Goal: Task Accomplishment & Management: Manage account settings

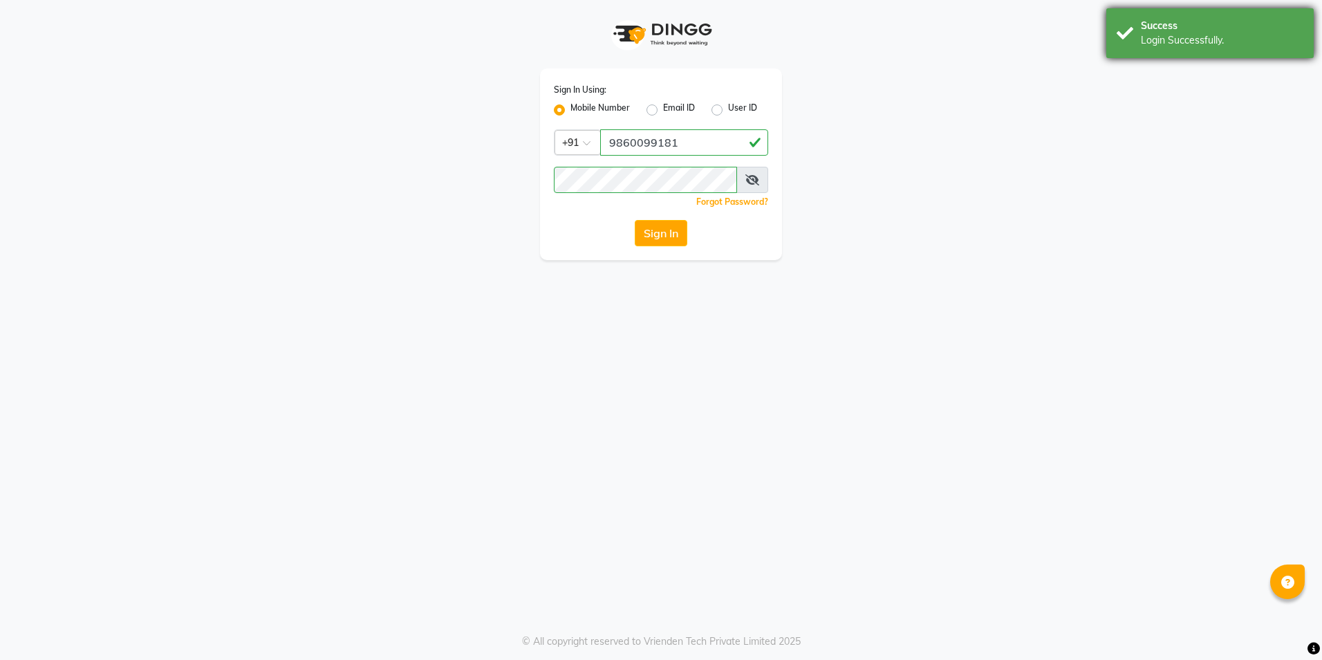
click at [1227, 40] on div "Login Successfully." at bounding box center [1222, 40] width 163 height 15
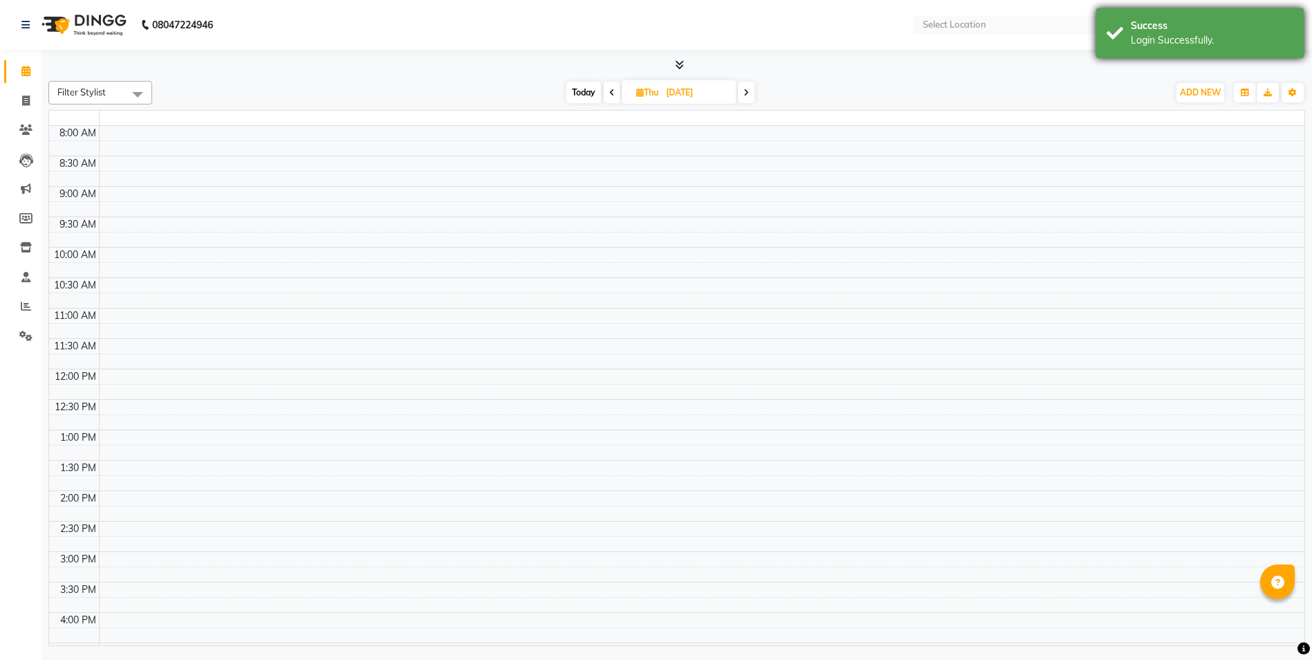
select select "en"
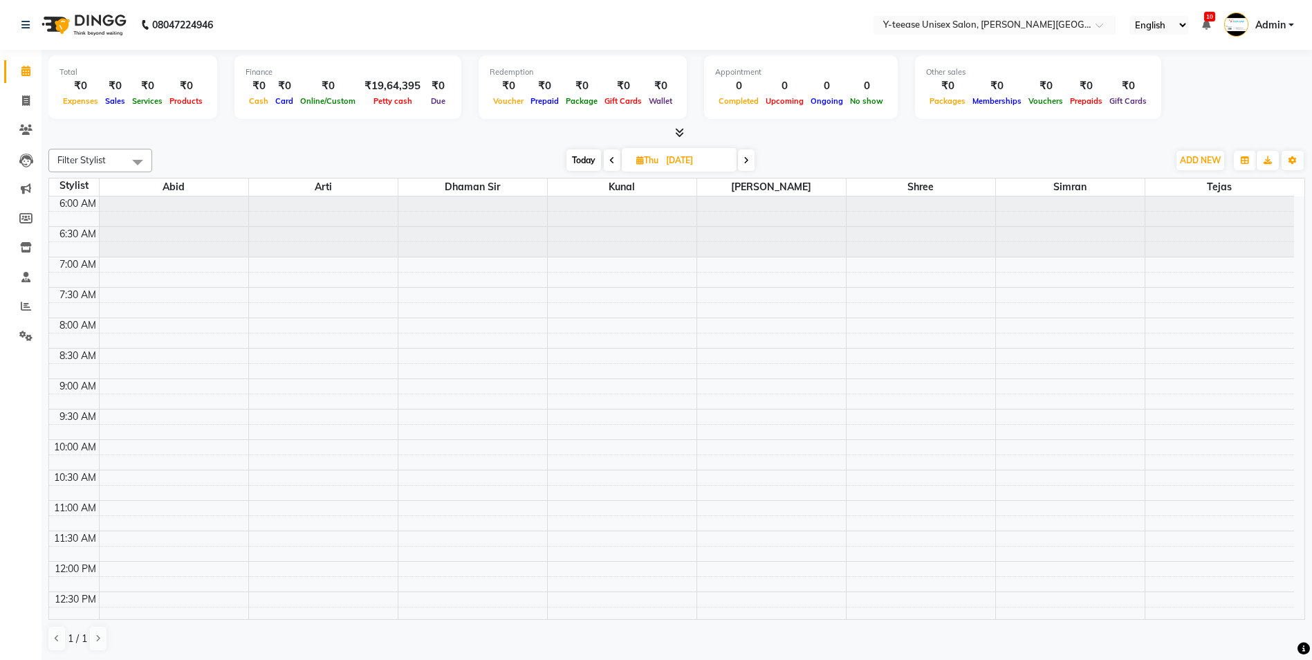
click at [1280, 23] on span "Admin" at bounding box center [1270, 25] width 30 height 15
click at [1266, 23] on span "Admin" at bounding box center [1270, 25] width 30 height 15
click at [23, 331] on icon at bounding box center [25, 336] width 13 height 10
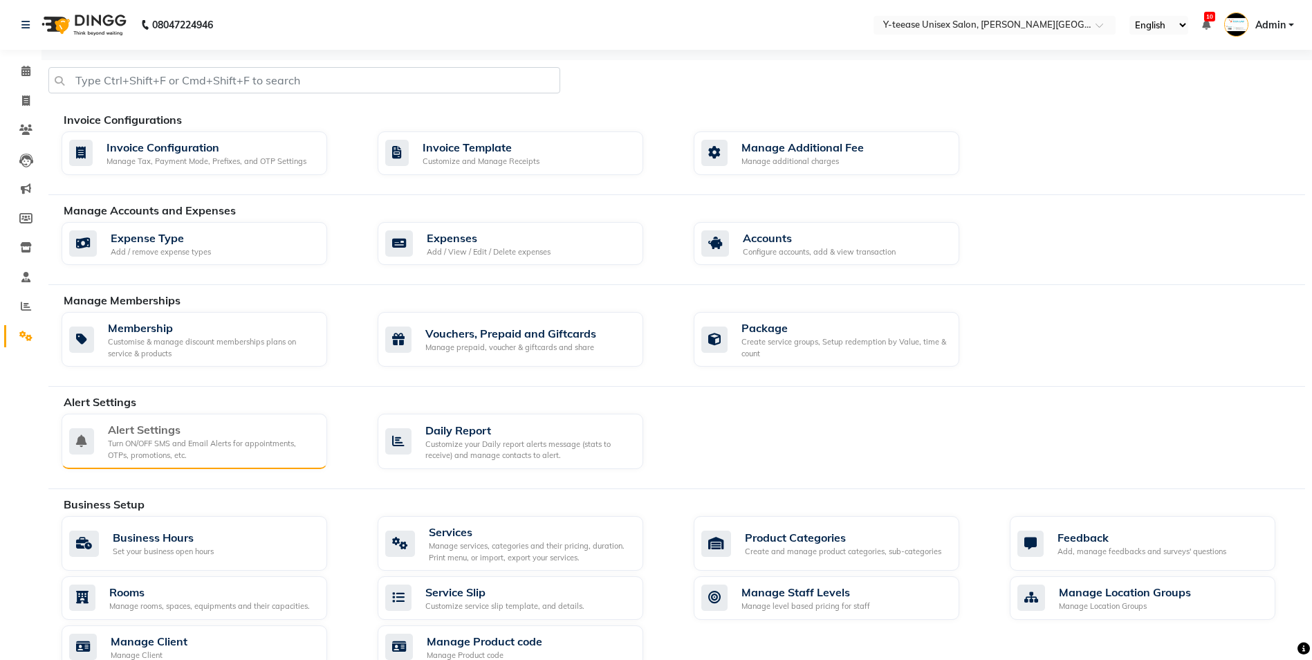
scroll to position [364, 0]
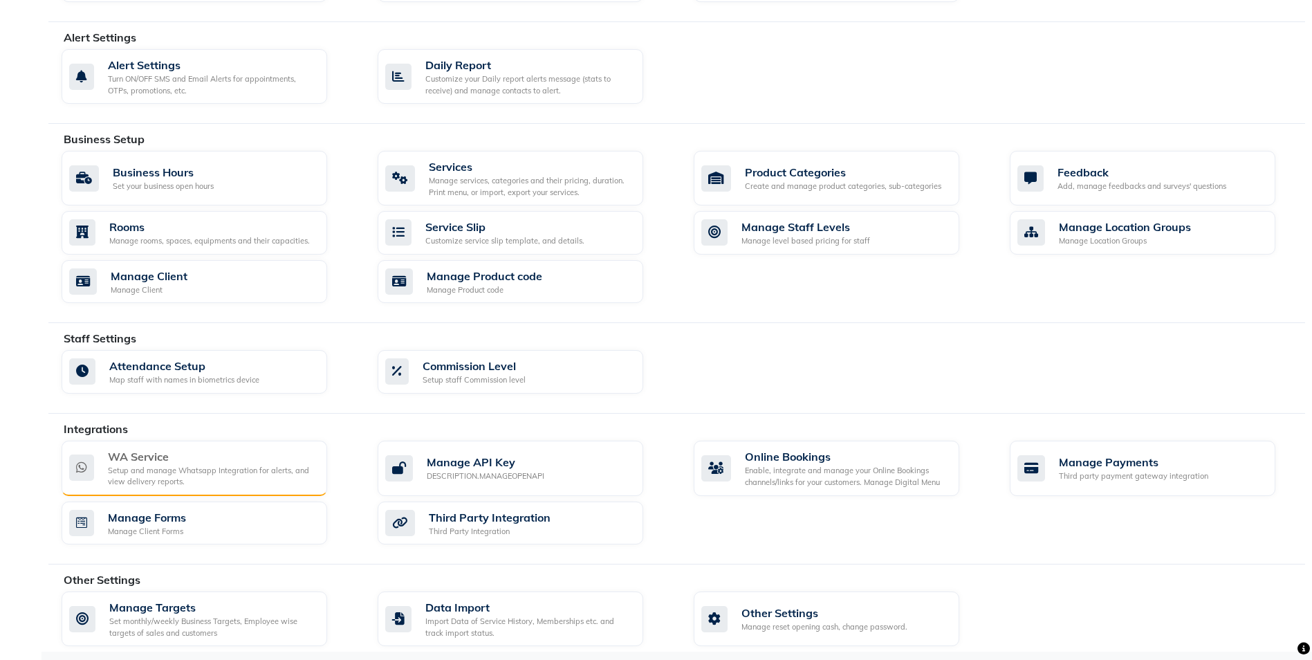
click at [181, 453] on div "WA Service" at bounding box center [212, 456] width 208 height 17
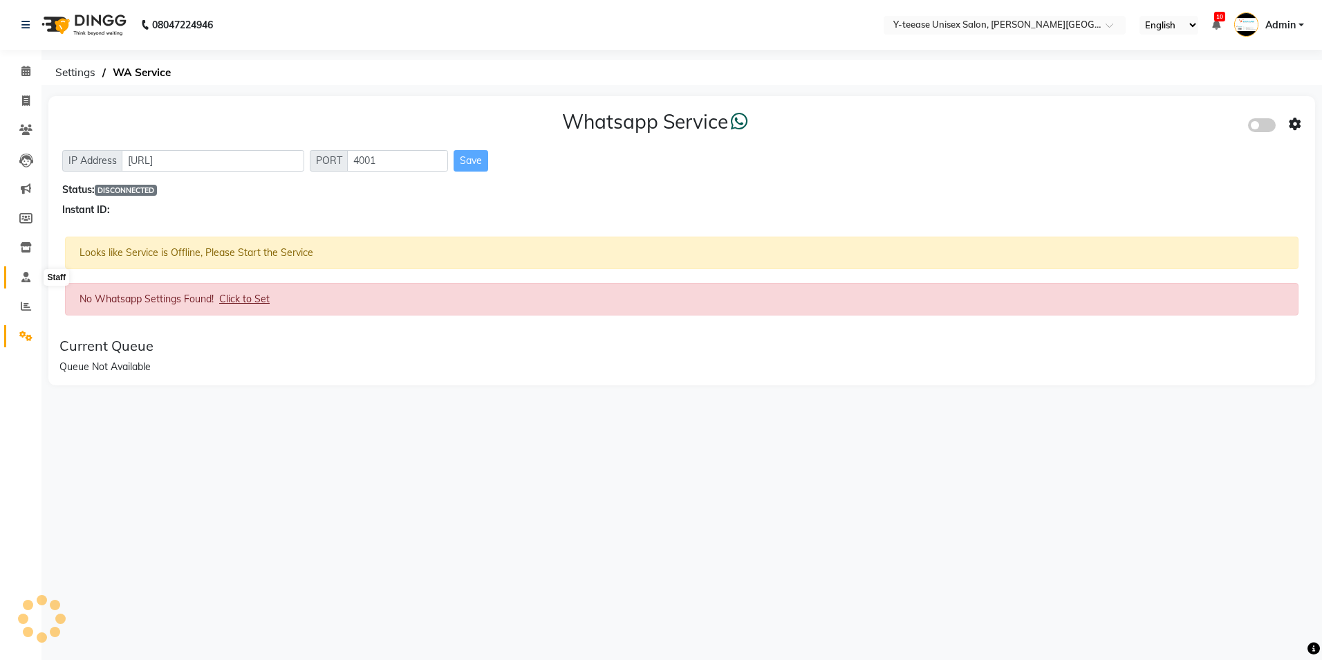
click at [28, 278] on icon at bounding box center [25, 277] width 9 height 10
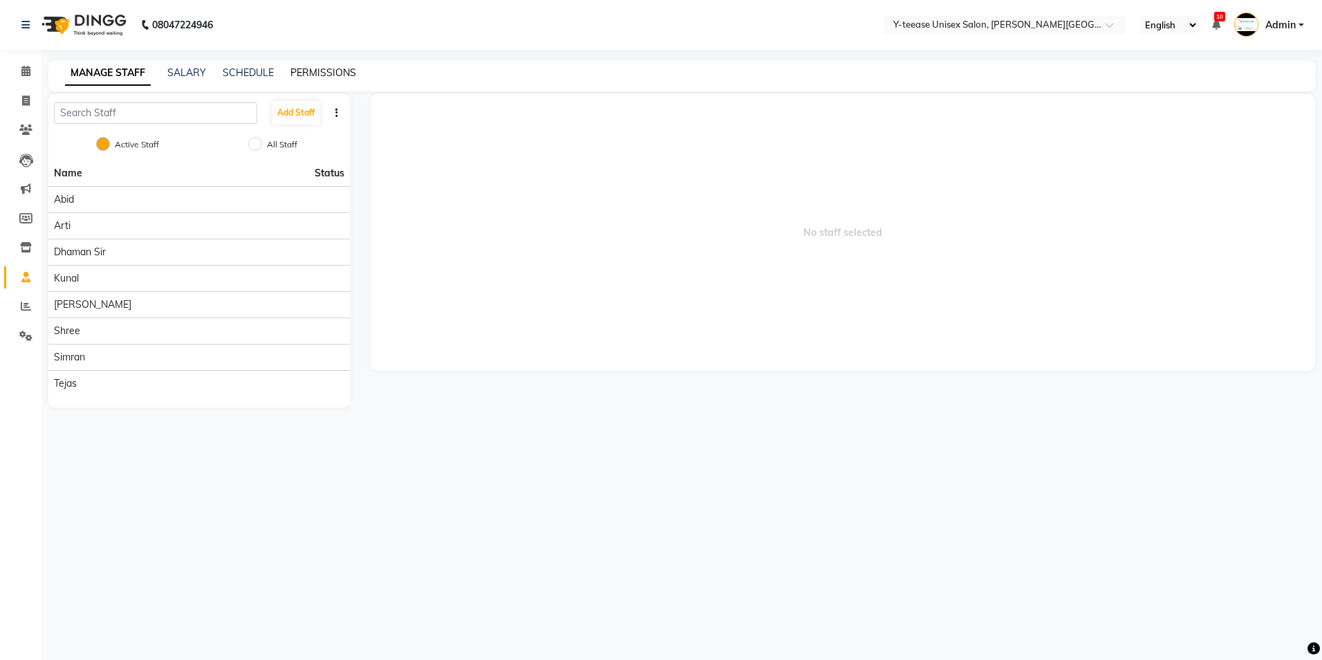
click at [314, 72] on link "PERMISSIONS" at bounding box center [323, 72] width 66 height 12
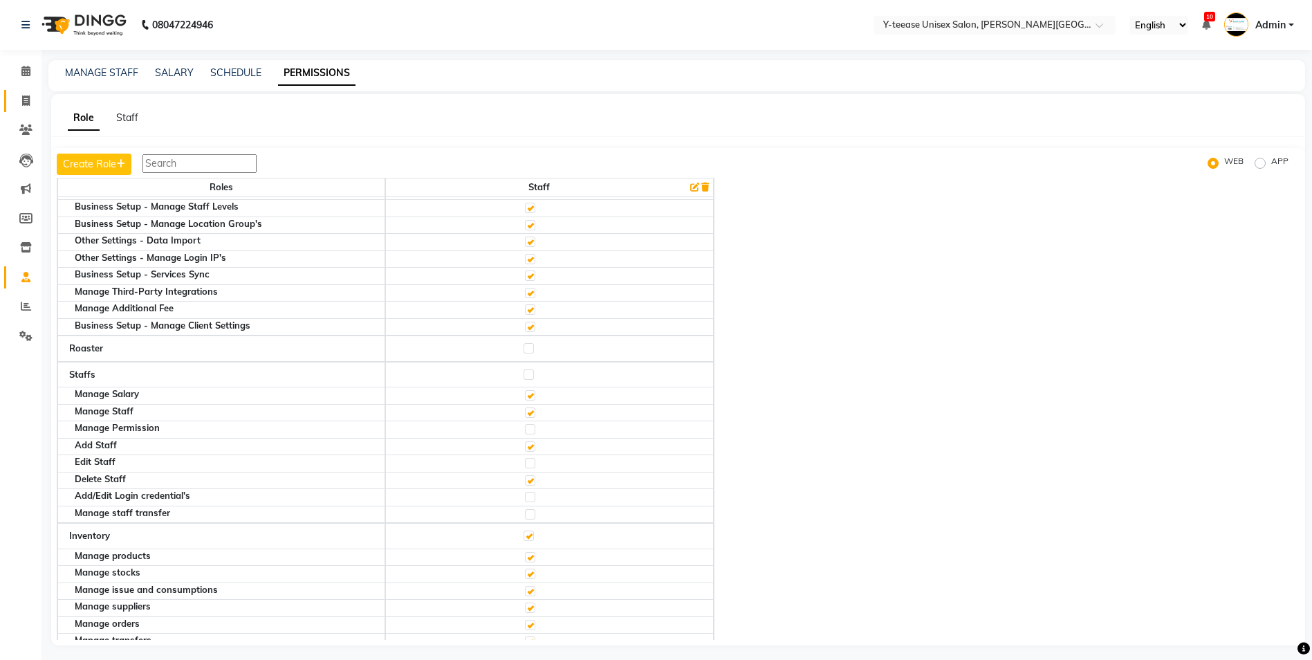
scroll to position [1233, 0]
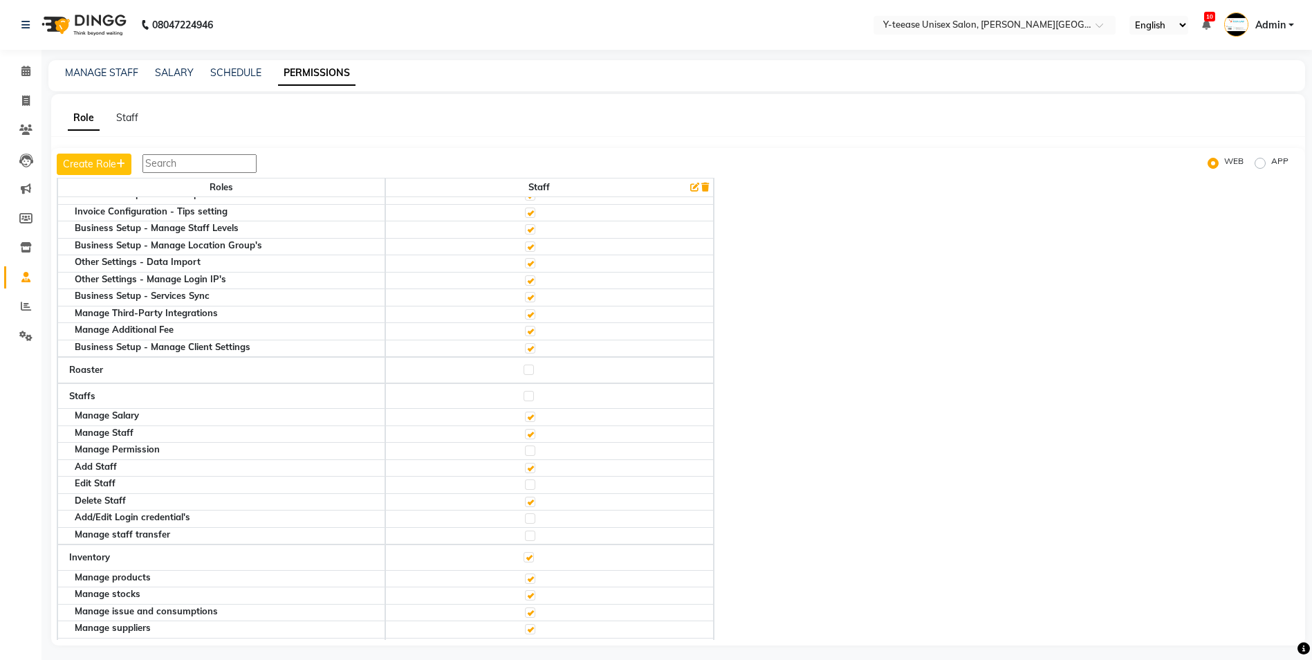
click at [165, 162] on input "text" at bounding box center [199, 163] width 114 height 19
type input "q"
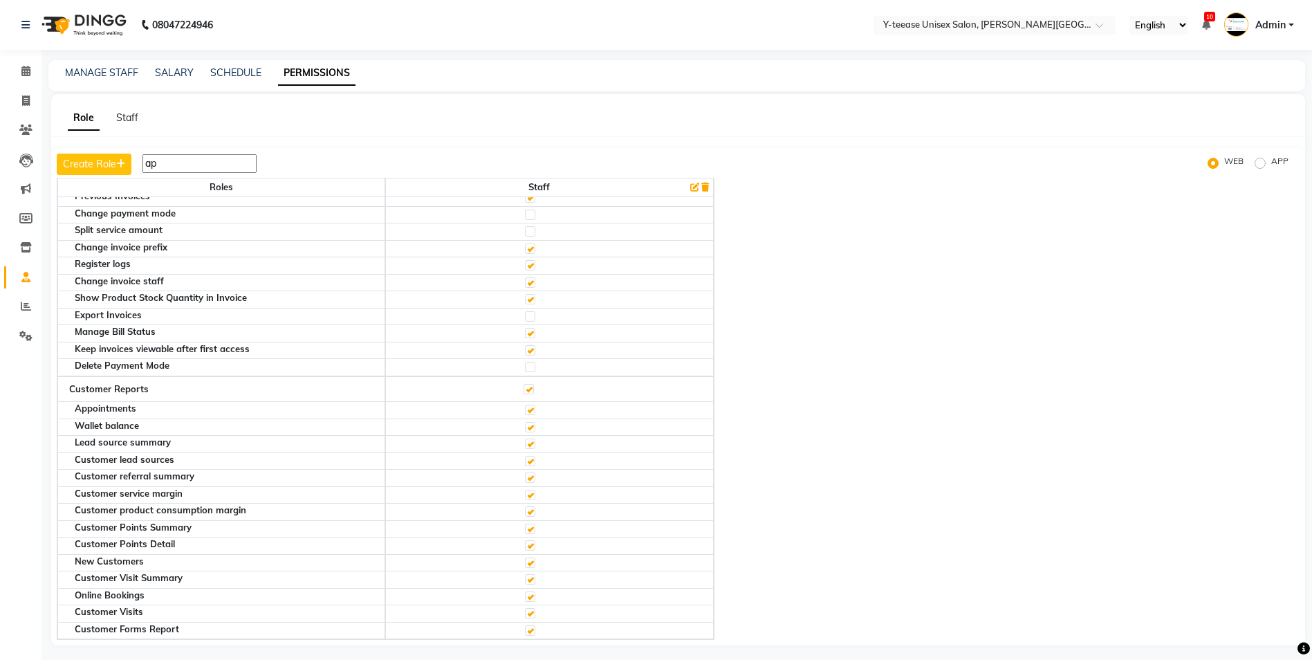
scroll to position [357, 0]
drag, startPoint x: 165, startPoint y: 162, endPoint x: 387, endPoint y: 243, distance: 236.5
click at [387, 243] on div "Create Role app WEB APP Roles Staff Calendar Daily business statistics Employee…" at bounding box center [678, 396] width 1254 height 497
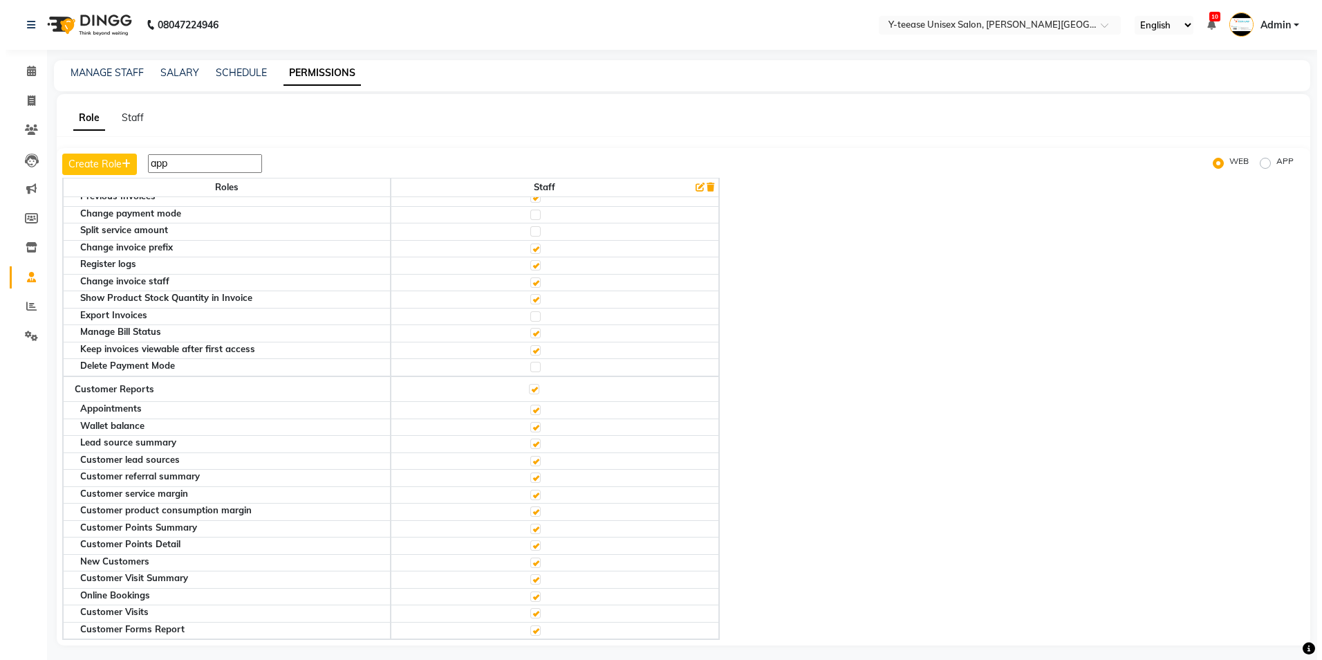
scroll to position [0, 0]
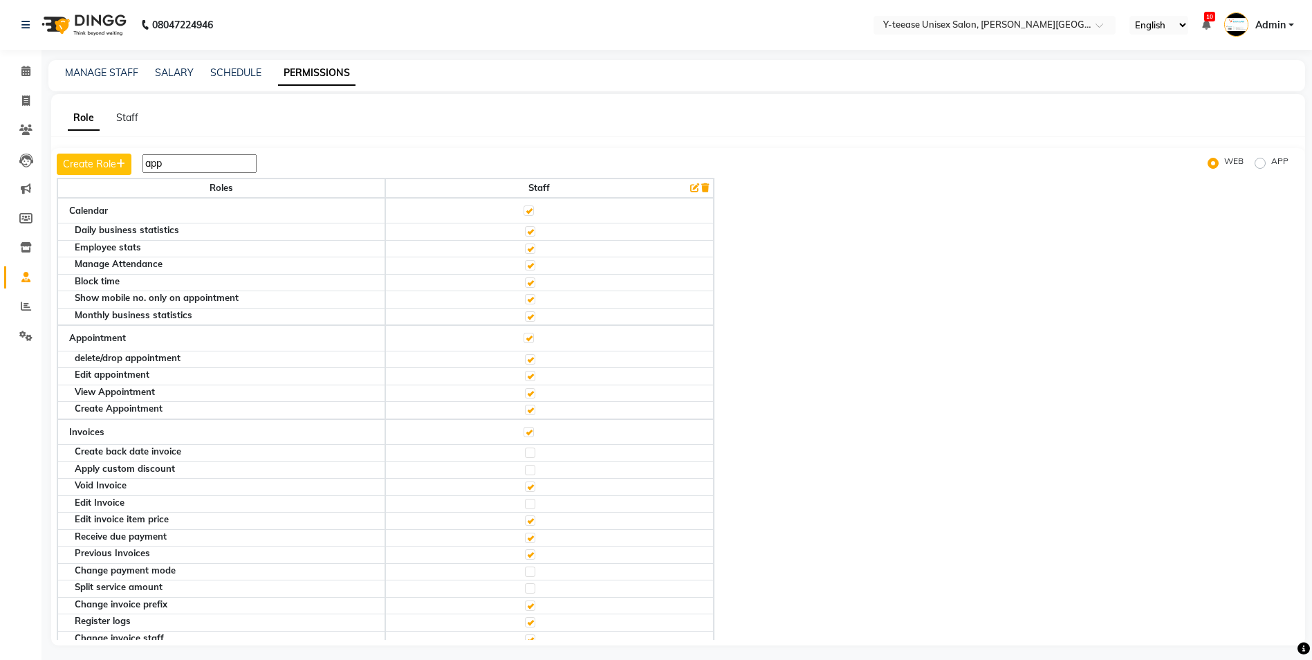
type input "app"
click at [918, 385] on div "Roles Staff Calendar Daily business statistics Employee stats Manage Attendance…" at bounding box center [678, 409] width 1243 height 462
click at [102, 62] on div "MANAGE STAFF SALARY SCHEDULE PERMISSIONS" at bounding box center [676, 75] width 1257 height 31
click at [102, 64] on div "MANAGE STAFF SALARY SCHEDULE PERMISSIONS" at bounding box center [676, 75] width 1257 height 31
click at [111, 75] on link "MANAGE STAFF" at bounding box center [101, 72] width 73 height 12
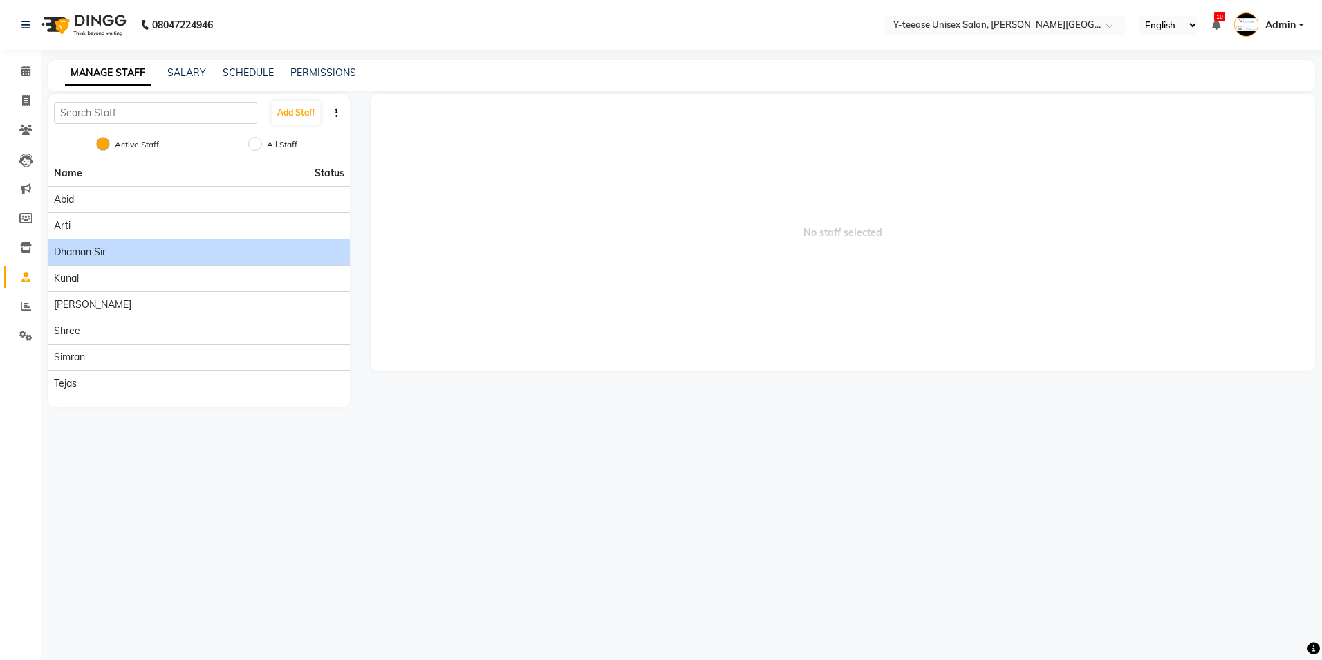
click at [107, 252] on div "Dhaman Sir" at bounding box center [199, 252] width 290 height 15
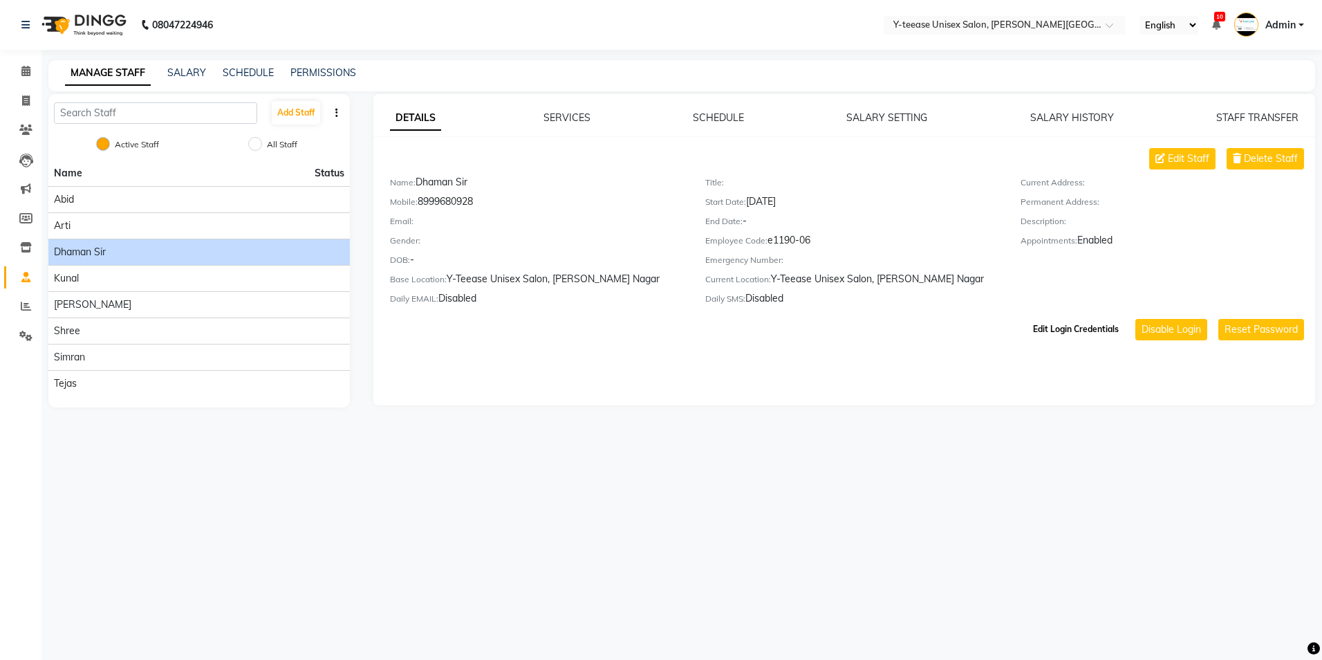
click at [1046, 326] on button "Edit Login Credentials" at bounding box center [1076, 329] width 97 height 24
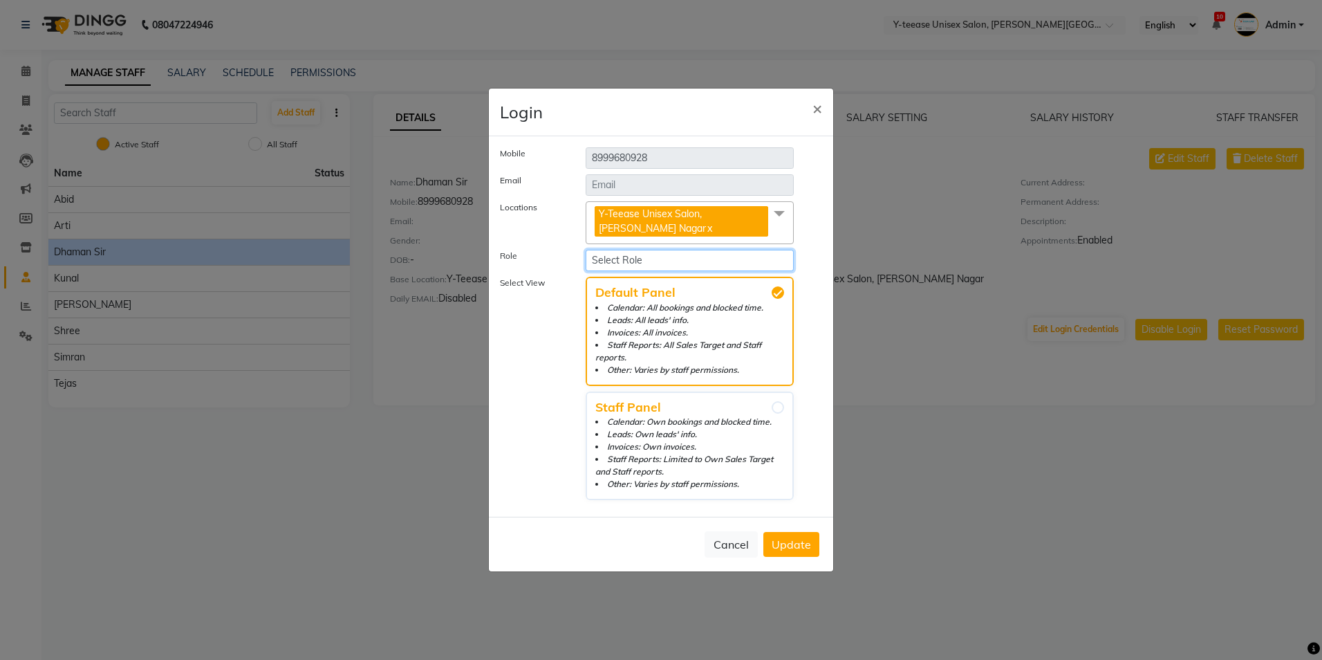
click at [640, 257] on select "Select Role Staff" at bounding box center [690, 260] width 208 height 21
select select "5521"
click at [586, 250] on select "Select Role Staff" at bounding box center [690, 260] width 208 height 21
click at [781, 540] on span "Update" at bounding box center [791, 544] width 39 height 14
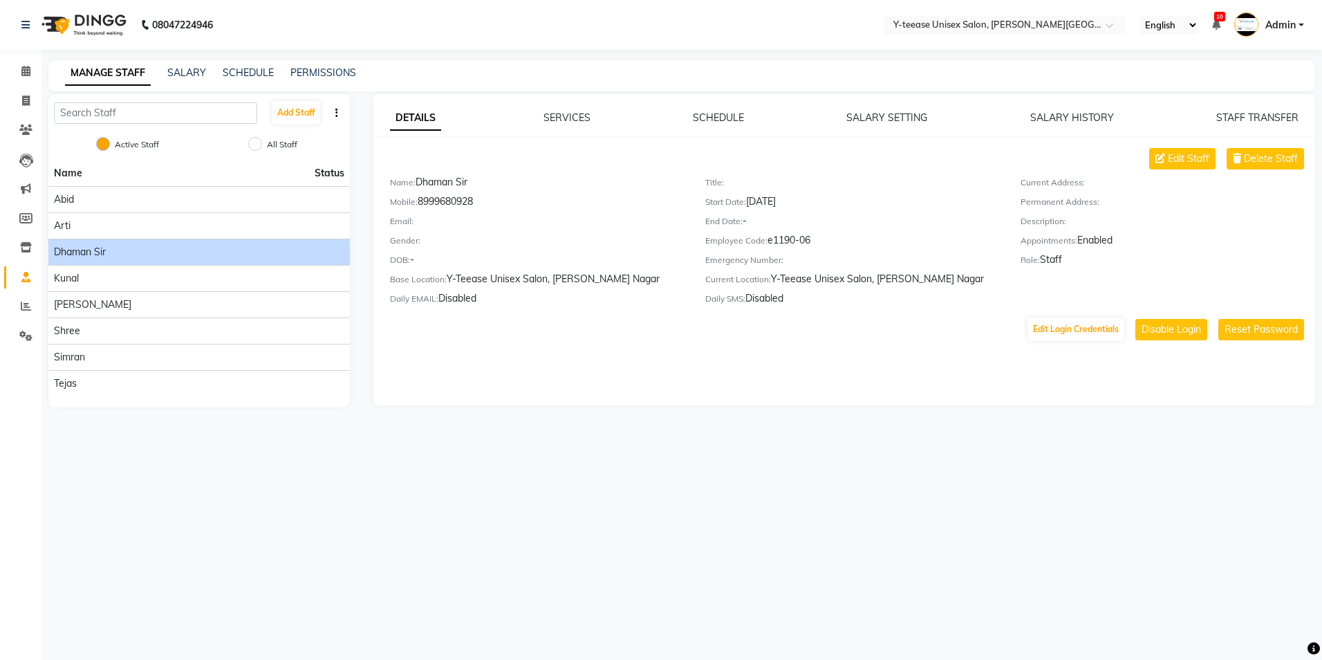
click at [697, 396] on div "DETAILS SERVICES SCHEDULE SALARY SETTING SALARY HISTORY STAFF TRANSFER Edit Sta…" at bounding box center [844, 249] width 943 height 311
click at [1291, 19] on span "Admin" at bounding box center [1281, 25] width 30 height 15
click at [1245, 108] on link "Sign out" at bounding box center [1233, 99] width 127 height 21
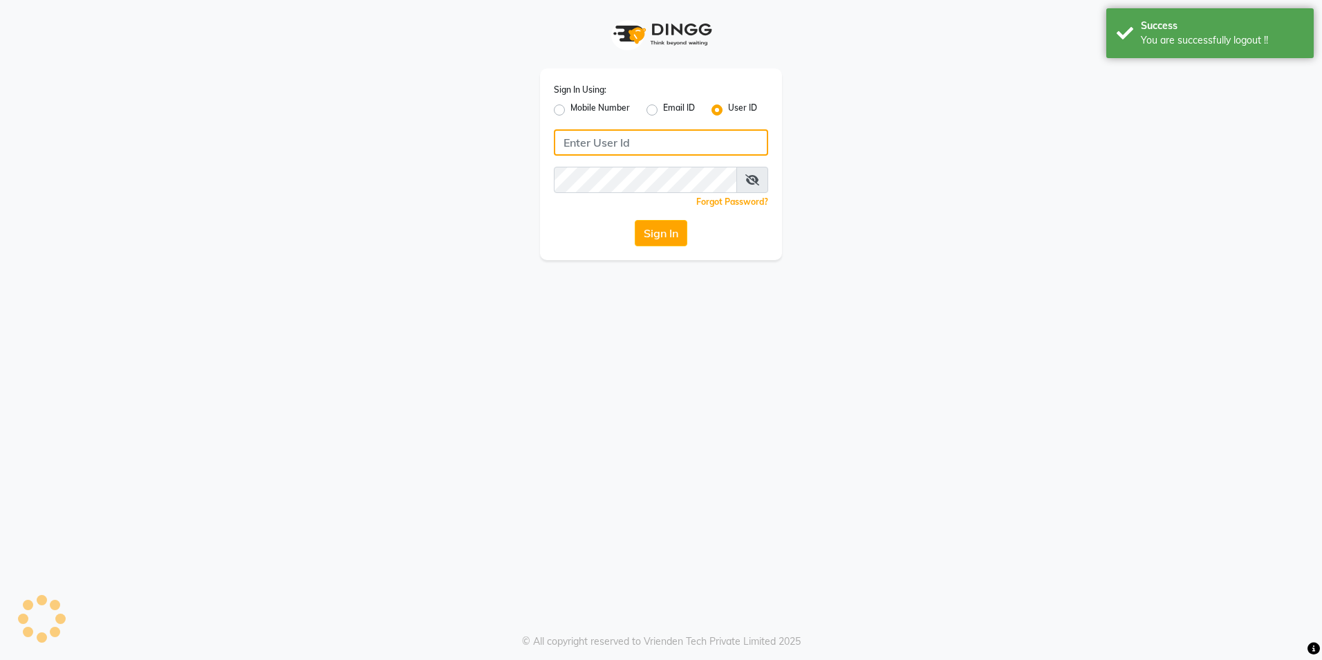
type input "8999680928"
click at [573, 108] on label "Mobile Number" at bounding box center [600, 110] width 59 height 17
click at [573, 108] on input "Mobile Number" at bounding box center [575, 106] width 9 height 9
radio input "true"
radio input "false"
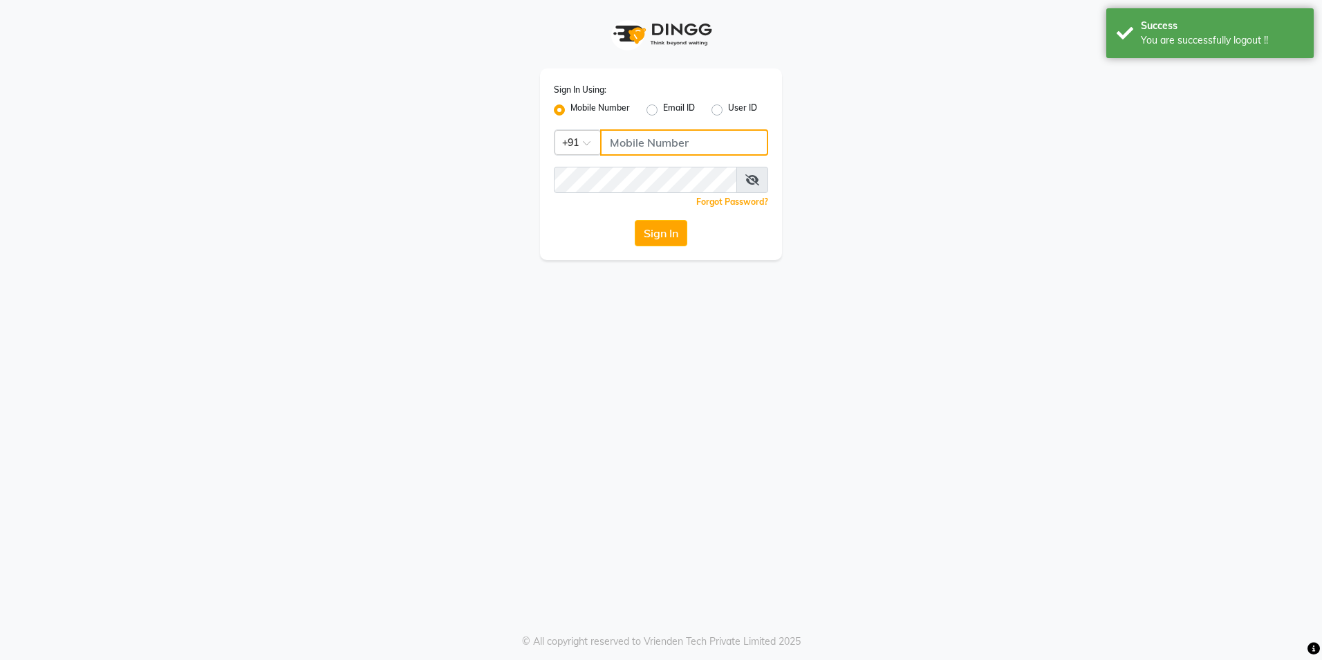
click at [629, 151] on input "Username" at bounding box center [684, 142] width 168 height 26
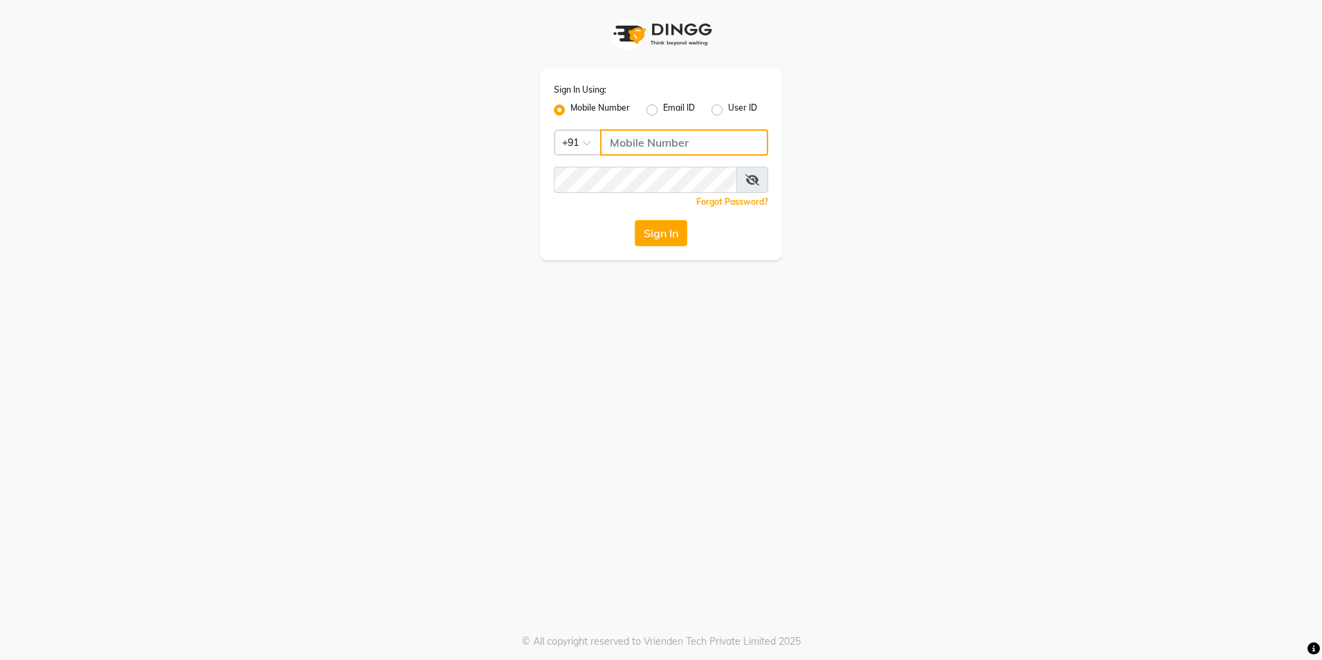
type input "8999680928"
click at [650, 231] on button "Sign In" at bounding box center [661, 233] width 53 height 26
